Goal: Information Seeking & Learning: Learn about a topic

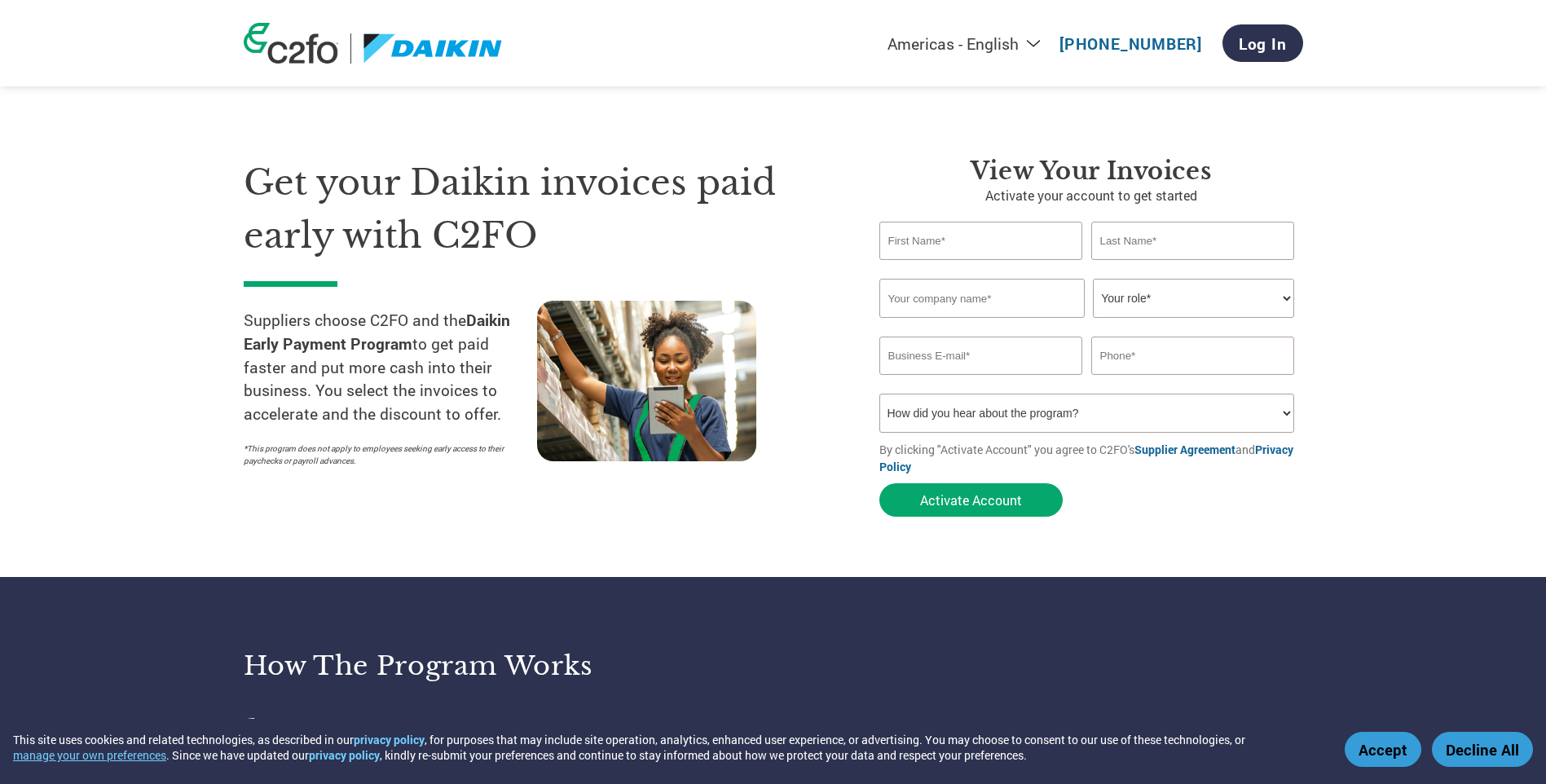
click at [1073, 415] on select "How did you hear about the program? Received a letter Email Social Media Online…" at bounding box center [1087, 414] width 416 height 39
select select "Email"
click at [879, 394] on select "How did you hear about the program? Received a letter Email Social Media Online…" at bounding box center [1087, 414] width 416 height 39
click at [287, 59] on img at bounding box center [291, 42] width 95 height 40
click at [446, 50] on img at bounding box center [434, 48] width 140 height 31
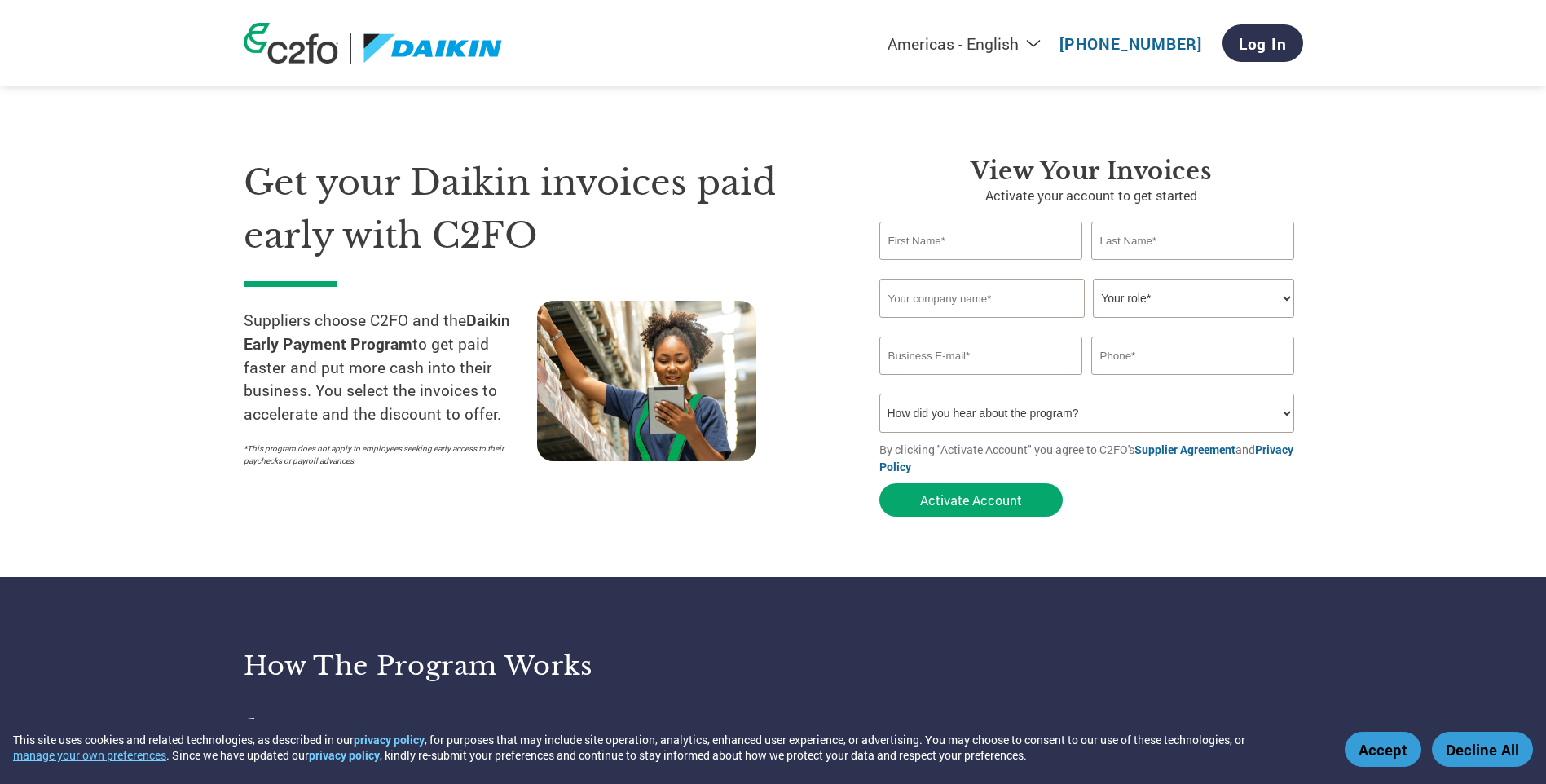
click at [5, 271] on section "Get your Daikin invoices paid early with C2FO Suppliers choose C2FO and the Dai…" at bounding box center [773, 320] width 1546 height 511
